Goal: Find specific page/section

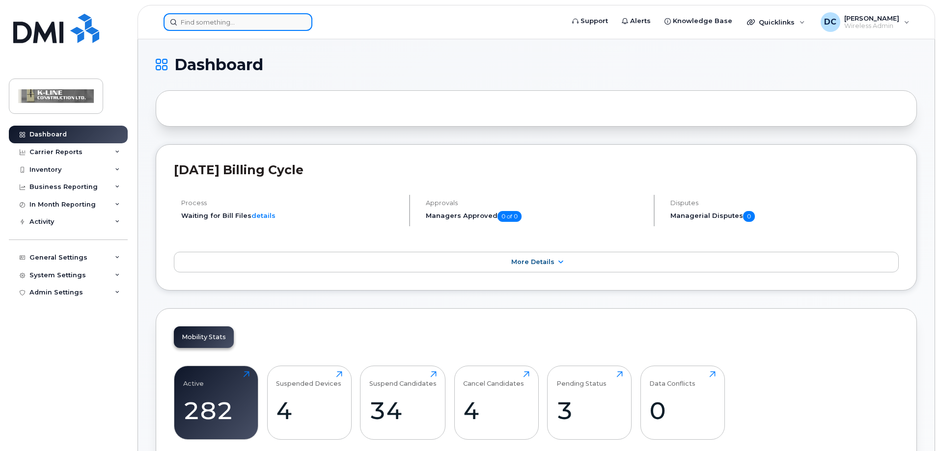
click at [227, 21] on input at bounding box center [238, 22] width 149 height 18
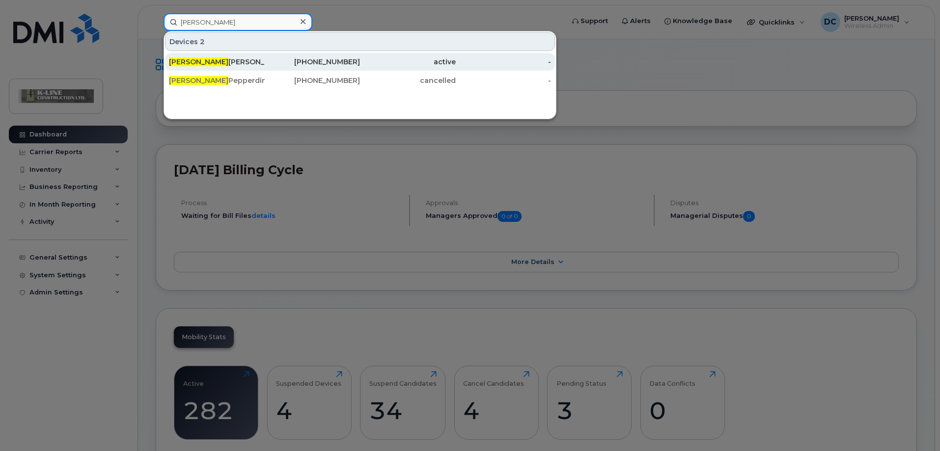
type input "nick"
click at [222, 61] on div "Nick Redden Hatchard Engineering" at bounding box center [217, 62] width 96 height 10
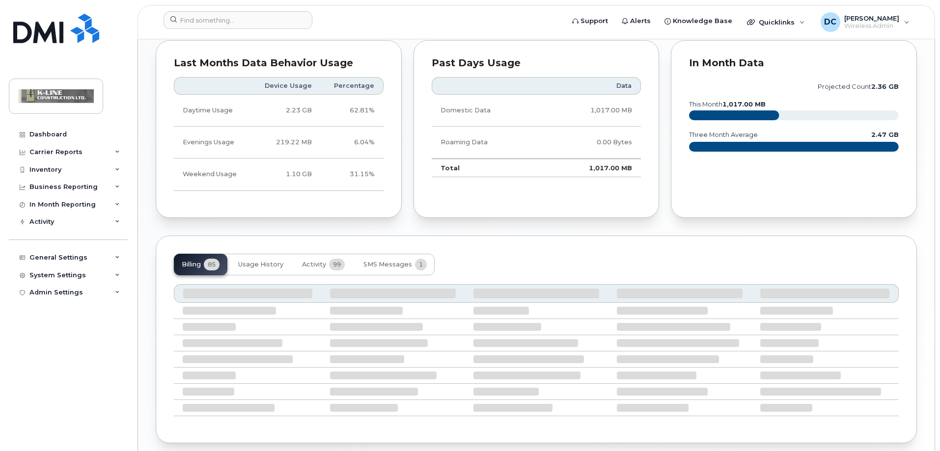
scroll to position [529, 0]
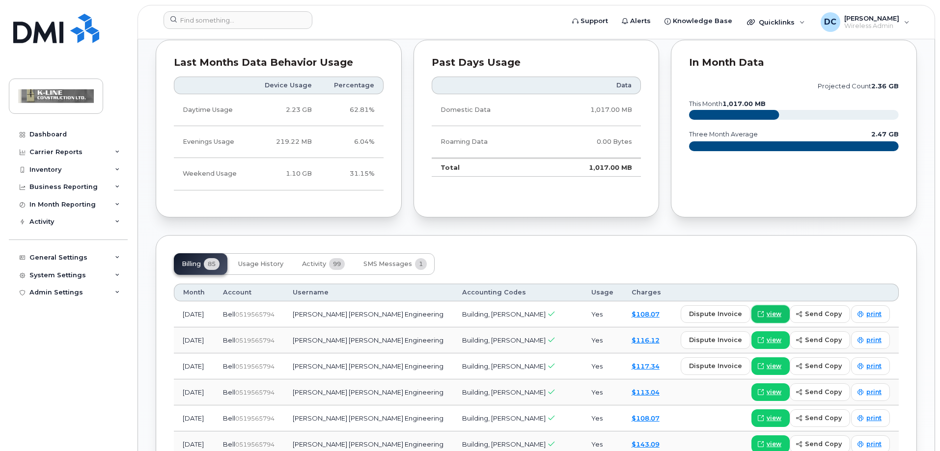
click at [776, 314] on span "view" at bounding box center [774, 314] width 15 height 9
click at [242, 17] on input at bounding box center [238, 20] width 149 height 18
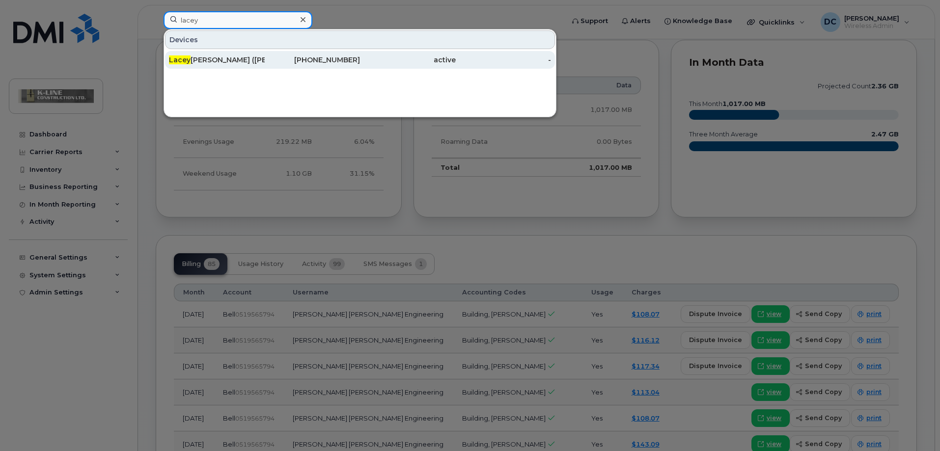
type input "lacey"
click at [243, 56] on div "Lacey DeMerchant (Wasson)" at bounding box center [217, 60] width 96 height 10
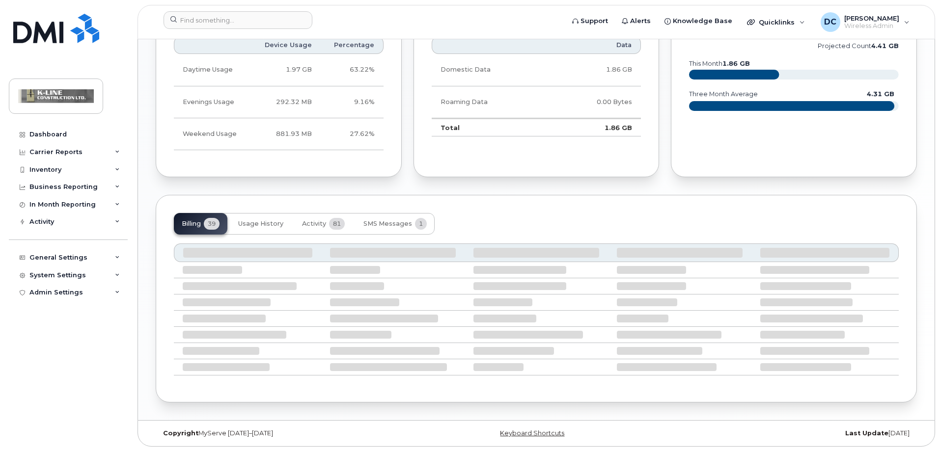
scroll to position [591, 0]
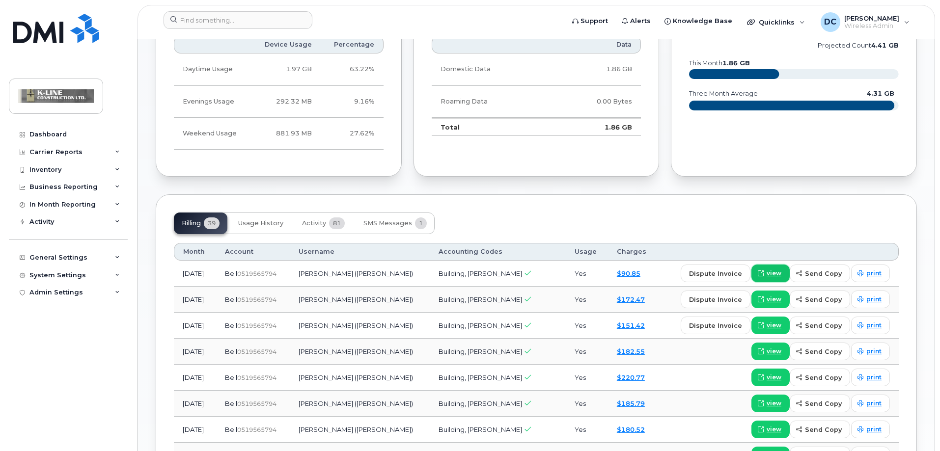
click at [778, 279] on link "view" at bounding box center [771, 274] width 38 height 18
